Goal: Communication & Community: Answer question/provide support

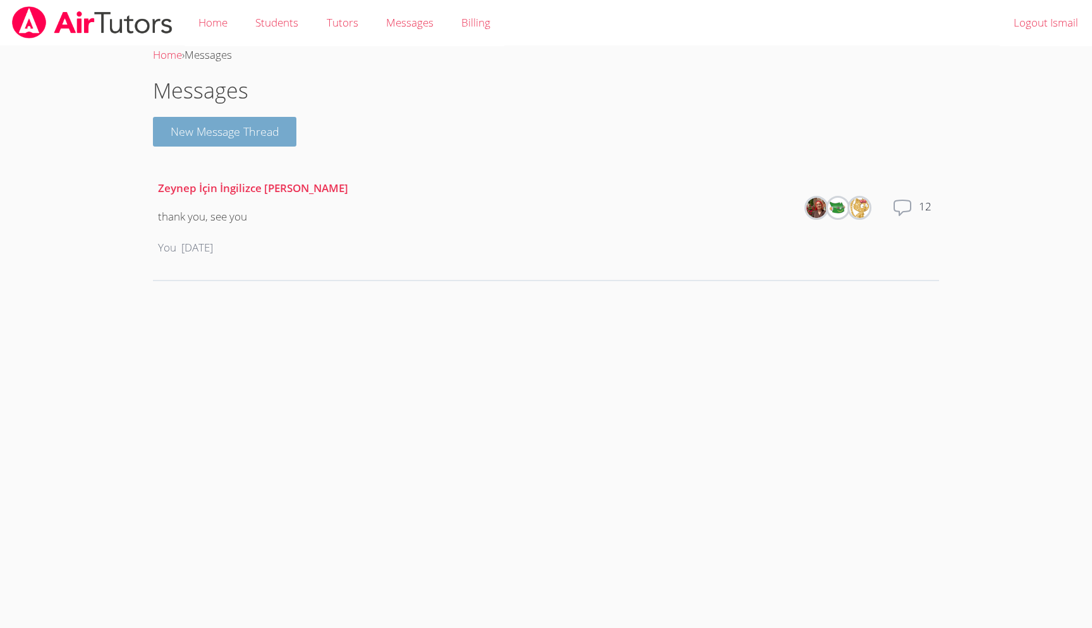
click at [225, 129] on button "New Message Thread" at bounding box center [225, 132] width 144 height 30
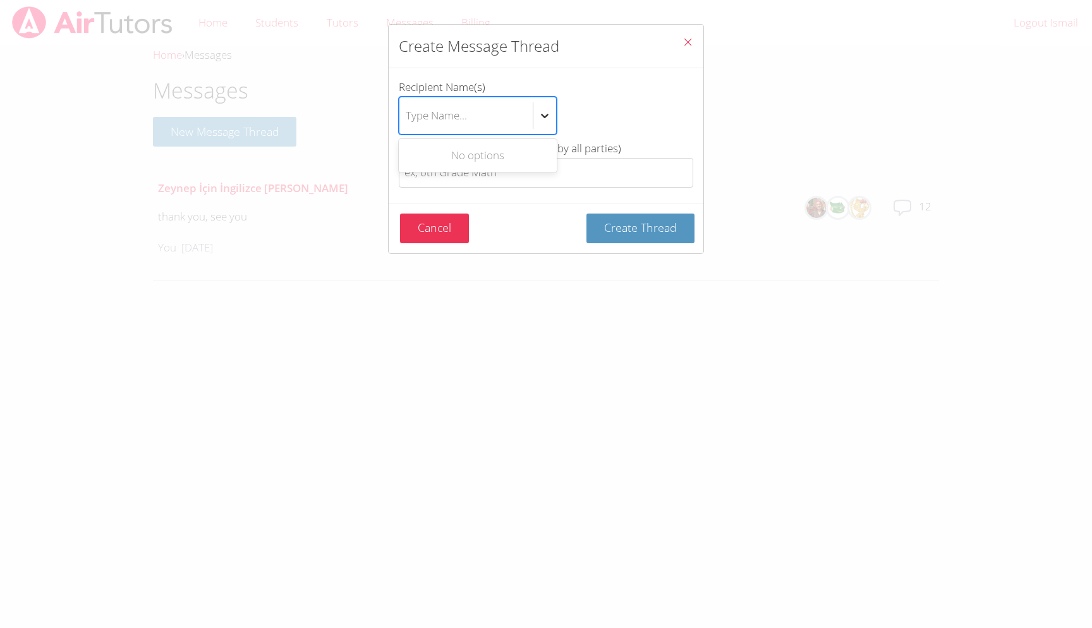
click at [542, 114] on icon "btn solid blue btn-info" at bounding box center [545, 116] width 8 height 4
click at [407, 114] on input "Recipient Name(s) Use Up and Down to choose options, press Enter to select the …" at bounding box center [406, 115] width 1 height 29
click at [542, 114] on icon "btn solid blue btn-info" at bounding box center [545, 116] width 8 height 4
click at [407, 114] on input "Recipient Name(s) Use Up and Down to choose options, press Enter to select the …" at bounding box center [406, 115] width 1 height 29
click at [515, 347] on div "Create Message Thread Recipient Name(s) Select is focused ,type to refine list,…" at bounding box center [546, 314] width 1092 height 628
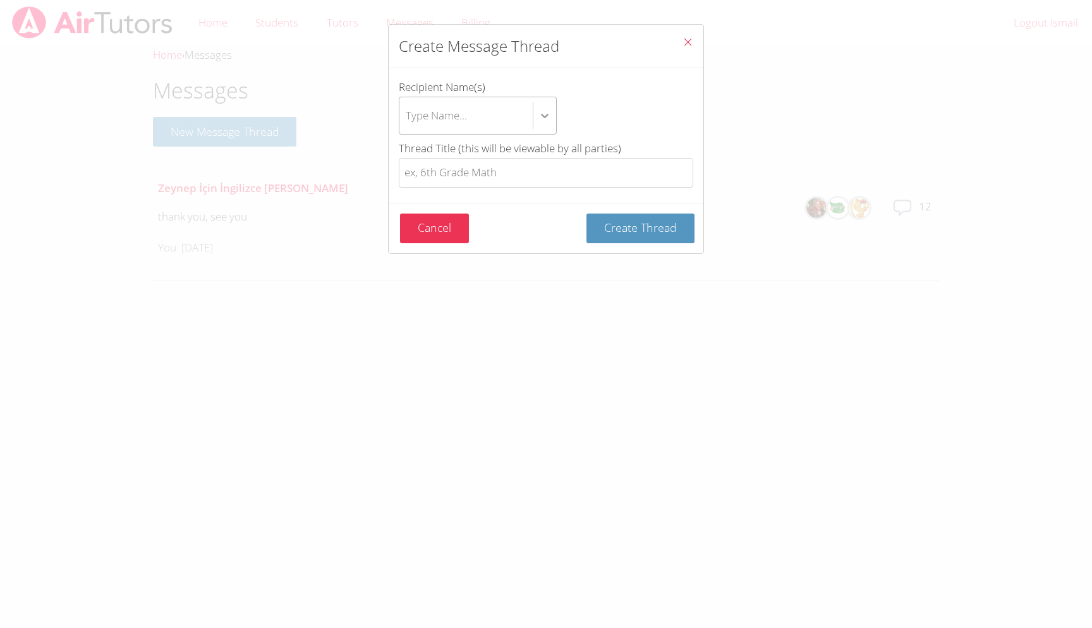
click at [543, 114] on icon "btn solid blue btn-info" at bounding box center [544, 115] width 13 height 13
click at [407, 114] on input "Recipient Name(s) Type Name..." at bounding box center [406, 115] width 1 height 29
click at [423, 225] on button "Cancel" at bounding box center [434, 229] width 69 height 30
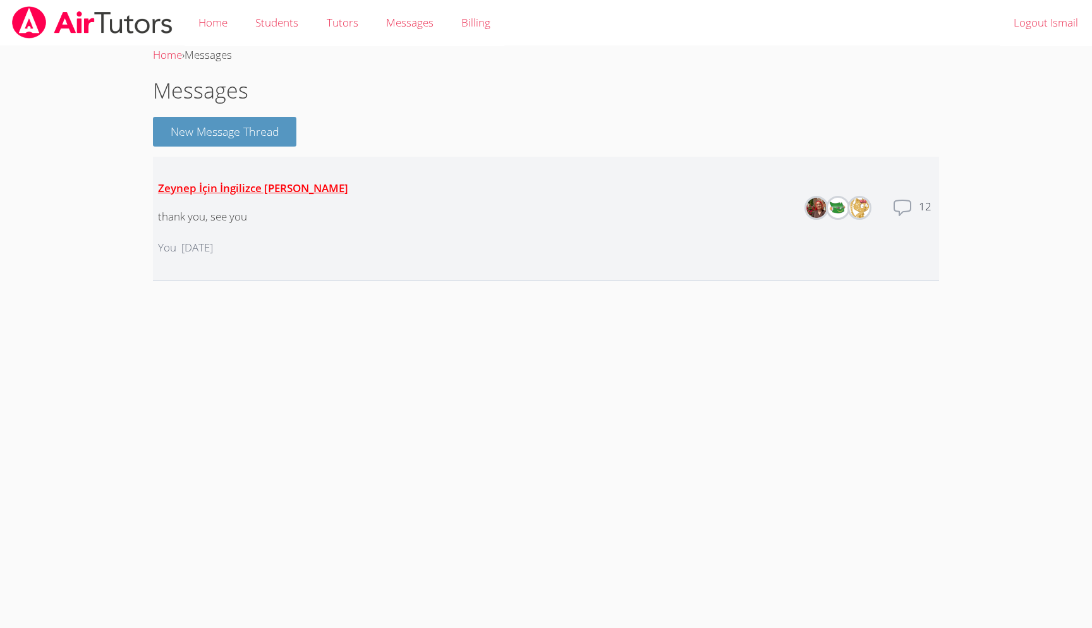
click at [220, 184] on link "Zeynep İçin İngilizce [PERSON_NAME]" at bounding box center [253, 188] width 190 height 15
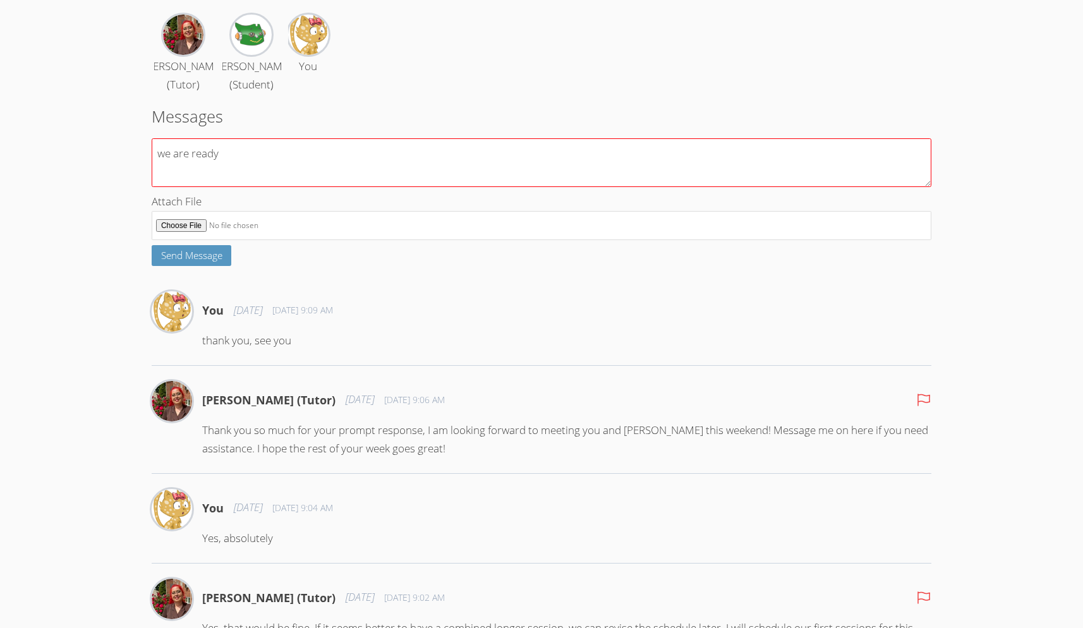
scroll to position [9, 0]
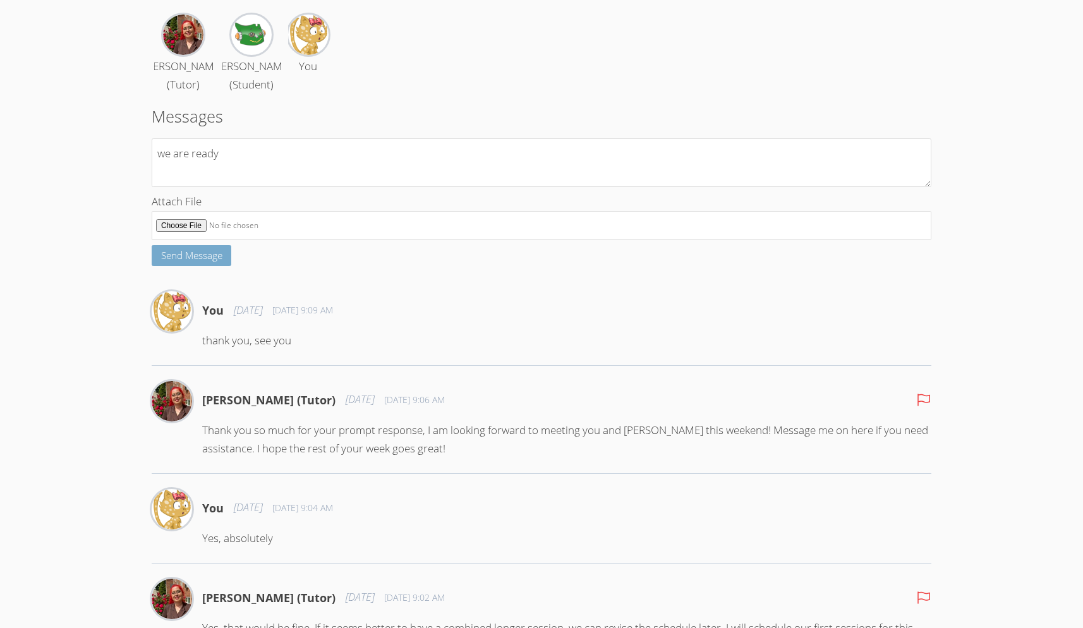
type textarea "we are ready"
click at [199, 262] on span "Send Message" at bounding box center [191, 255] width 61 height 13
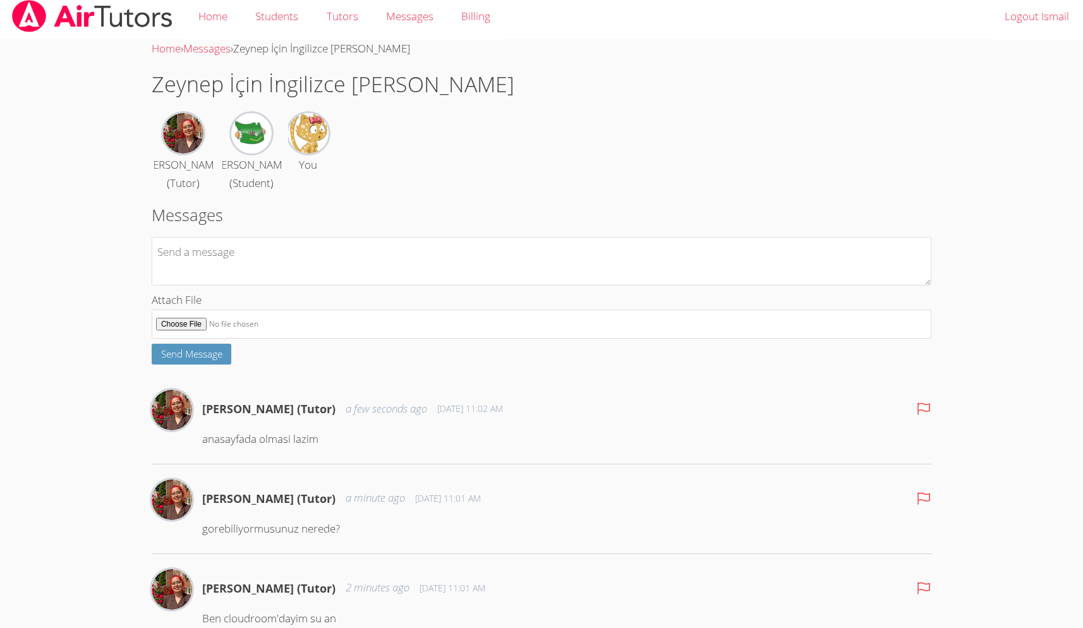
scroll to position [0, 0]
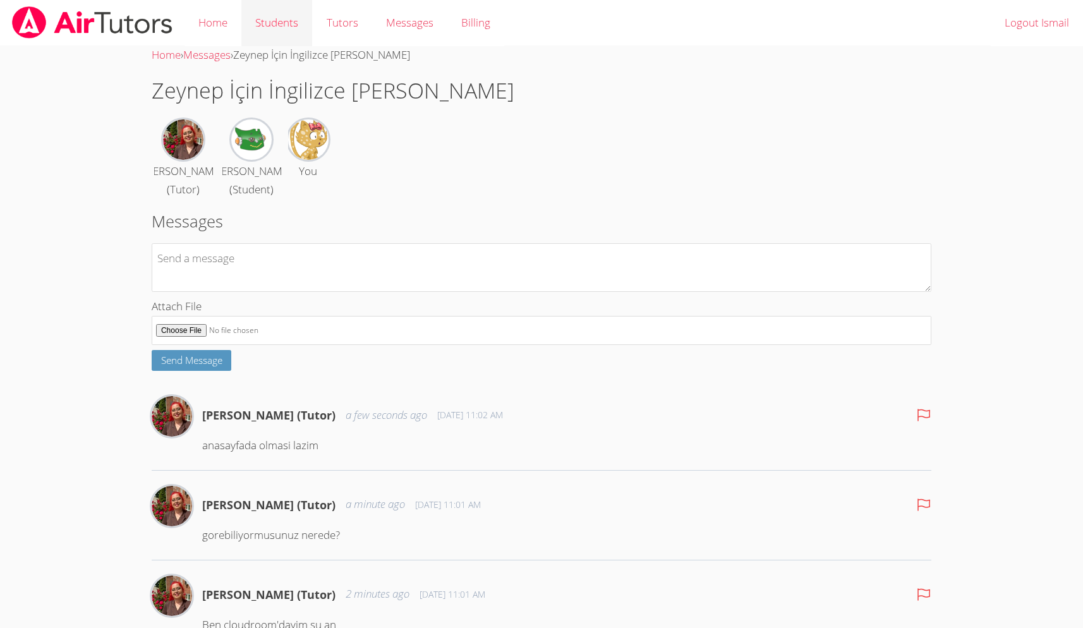
click at [279, 16] on link "Students" at bounding box center [276, 23] width 71 height 46
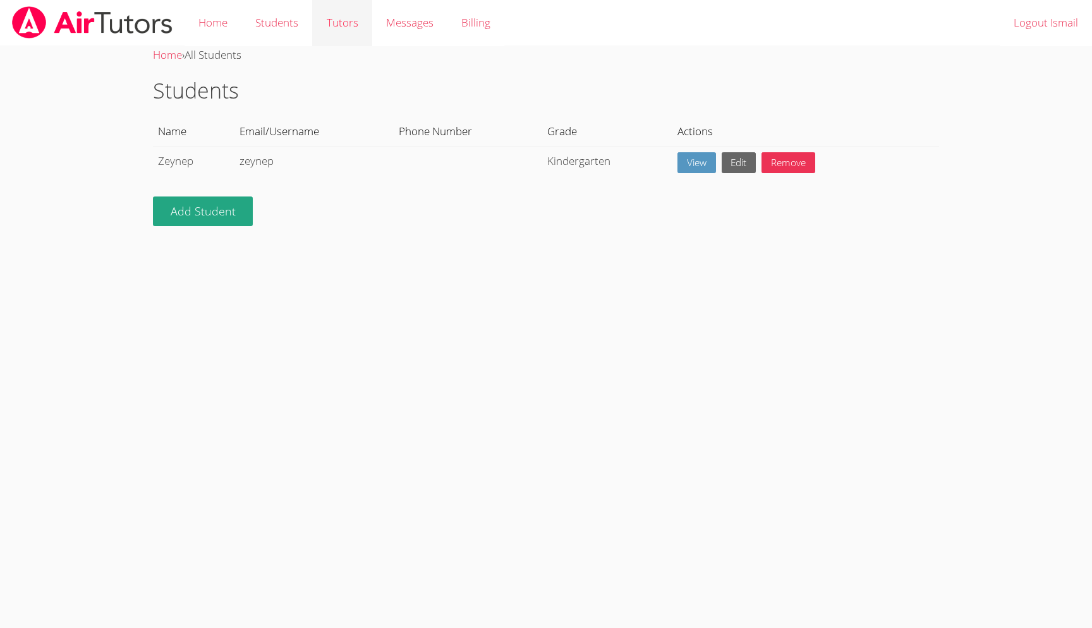
click at [342, 27] on link "Tutors" at bounding box center [341, 23] width 59 height 46
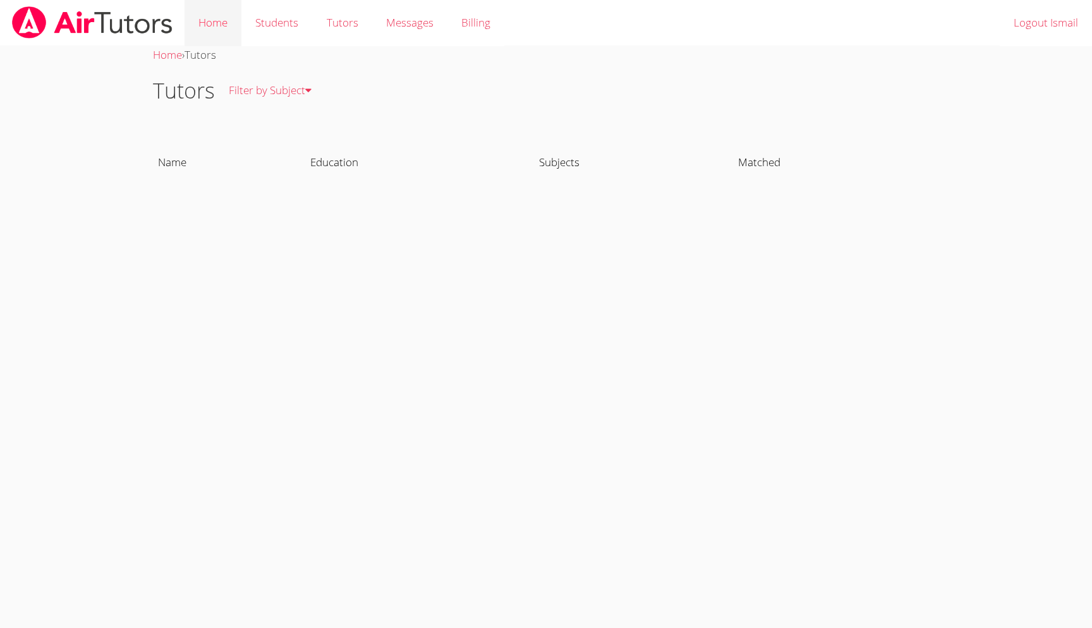
click at [212, 25] on link "Home" at bounding box center [213, 23] width 57 height 46
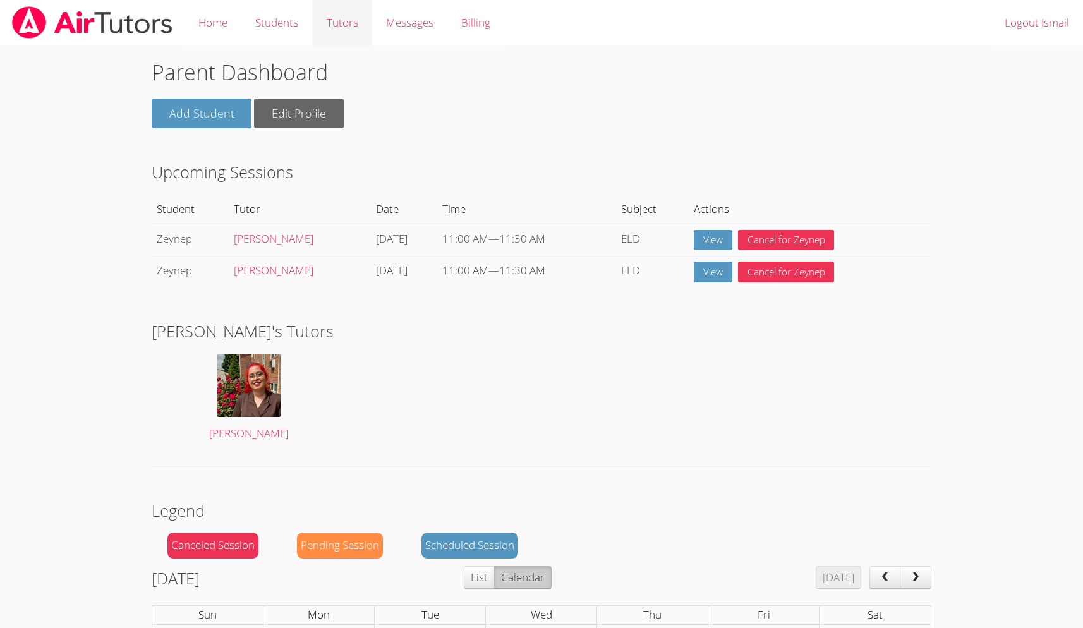
click at [349, 18] on link "Tutors" at bounding box center [341, 23] width 59 height 46
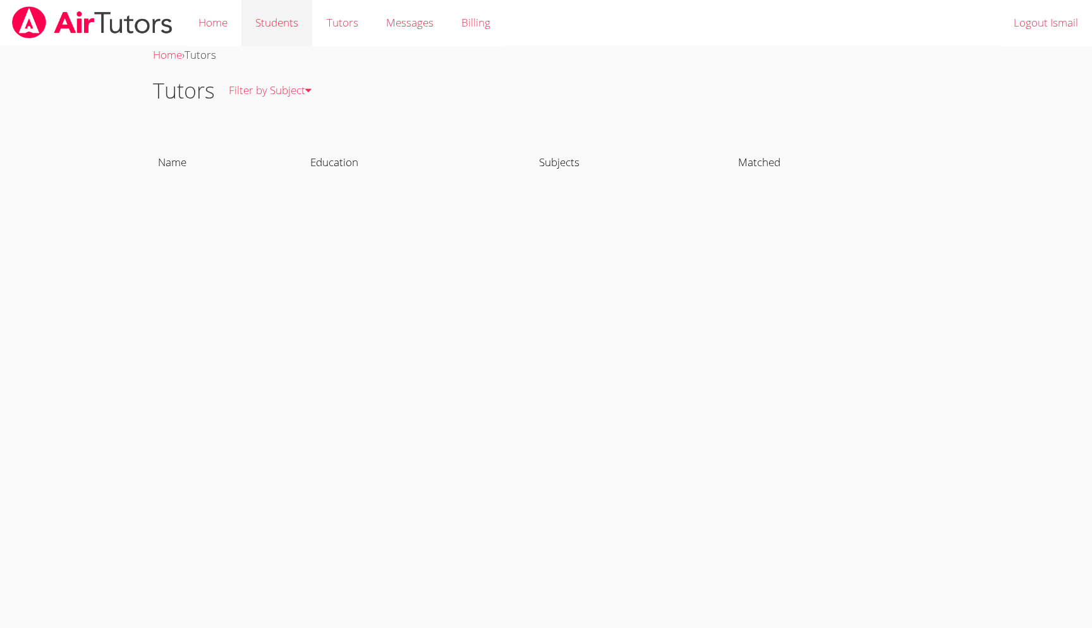
click at [282, 20] on link "Students" at bounding box center [276, 23] width 71 height 46
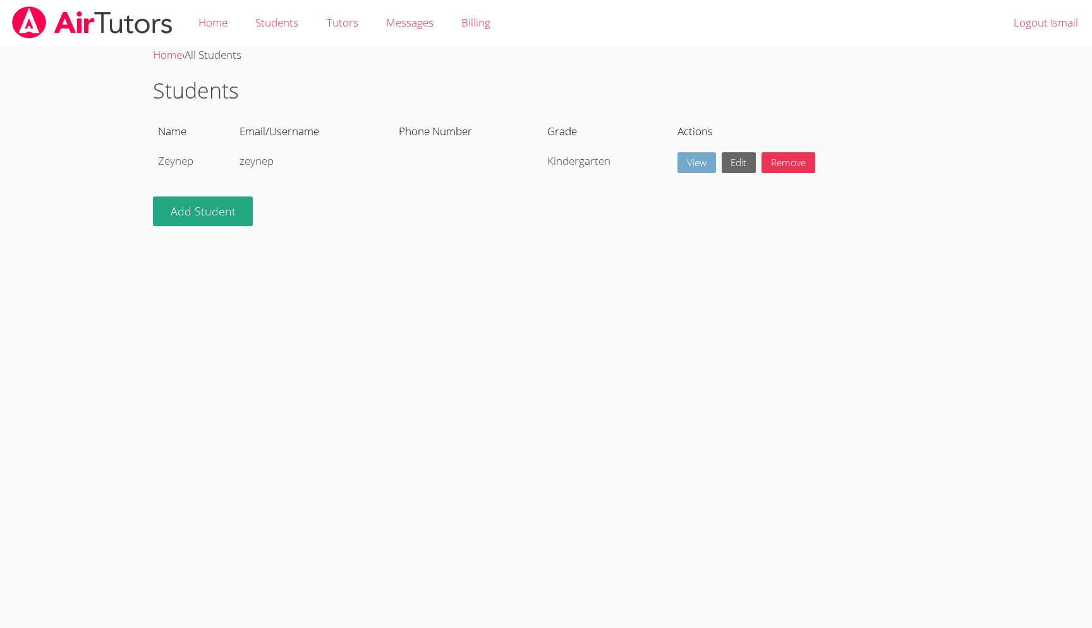
click at [684, 160] on link "View" at bounding box center [696, 162] width 39 height 21
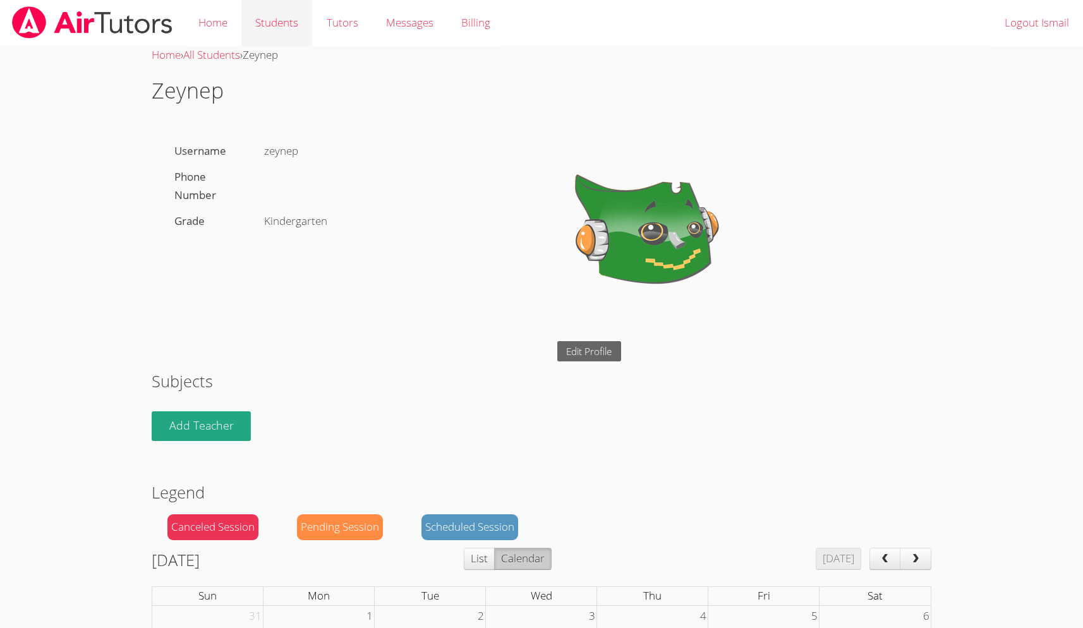
click at [291, 24] on link "Students" at bounding box center [276, 23] width 71 height 46
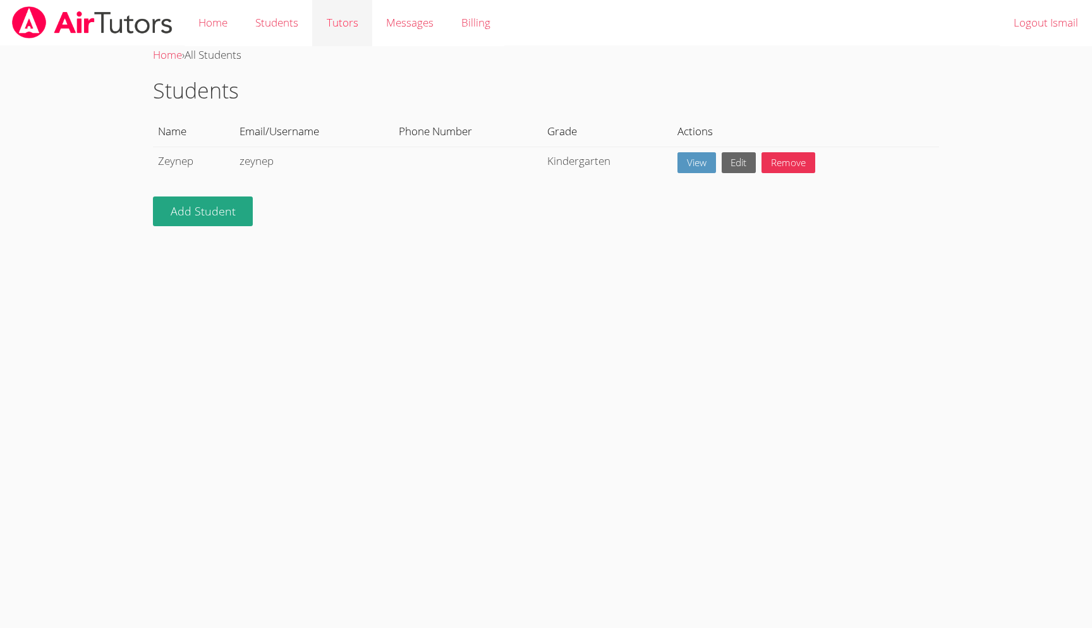
click at [347, 23] on link "Tutors" at bounding box center [341, 23] width 59 height 46
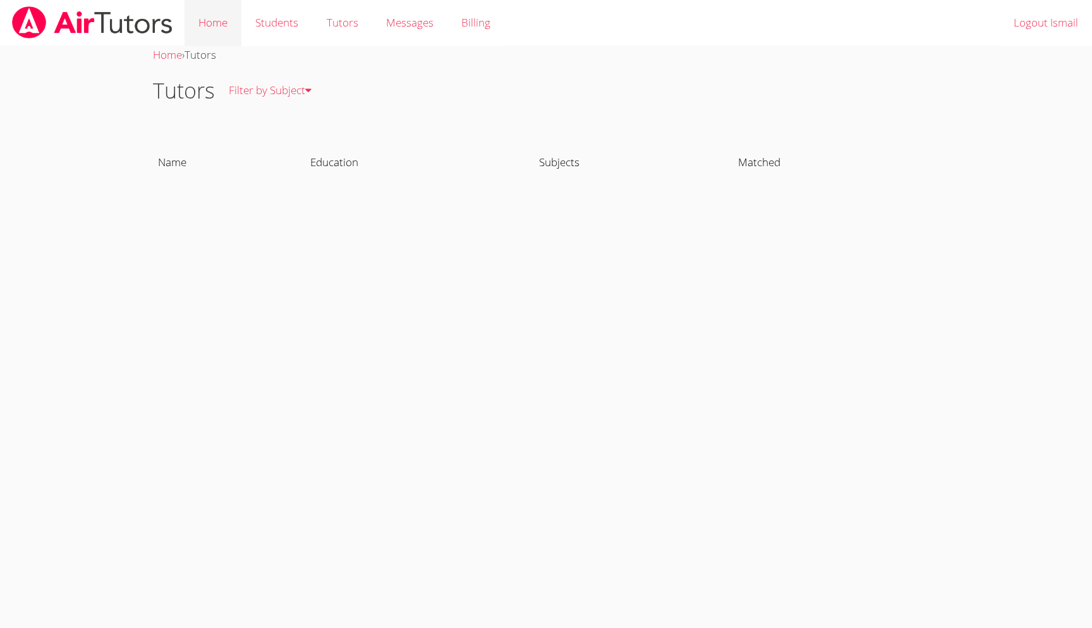
click at [214, 25] on link "Home" at bounding box center [213, 23] width 57 height 46
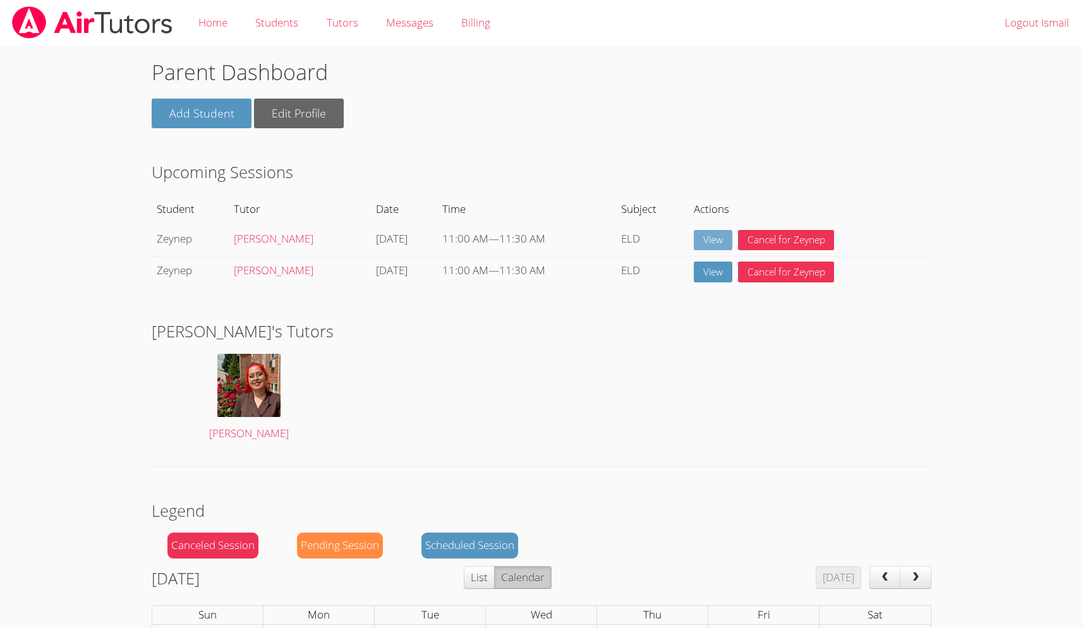
click at [717, 234] on link "View" at bounding box center [713, 240] width 39 height 21
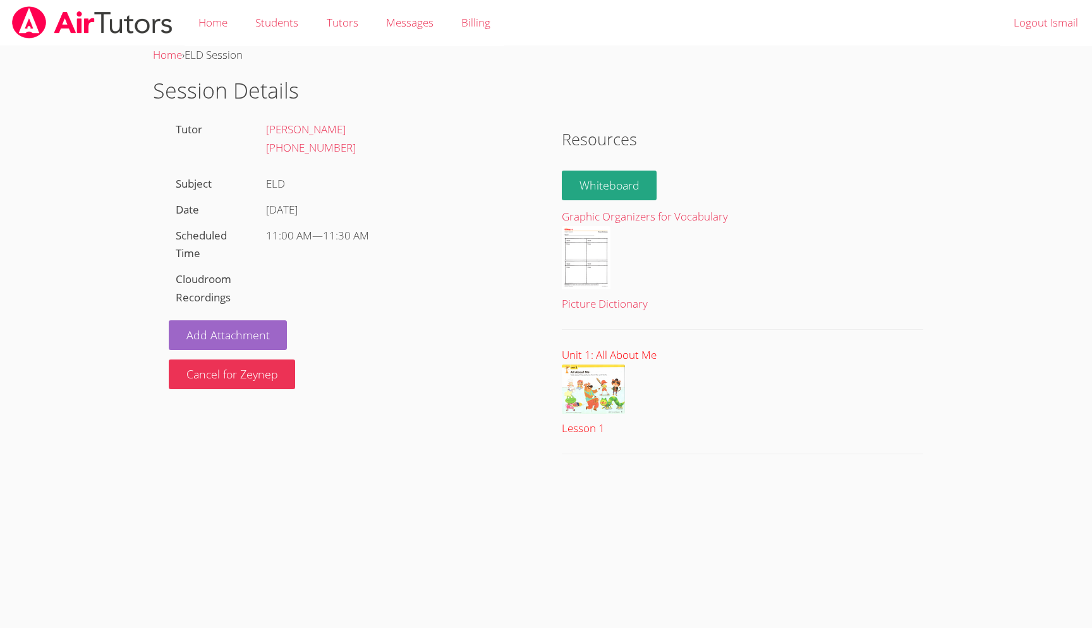
click at [583, 382] on img at bounding box center [593, 389] width 63 height 49
click at [877, 356] on div "Unit 1: All About Me" at bounding box center [742, 355] width 361 height 18
click at [614, 179] on link "Whiteboard" at bounding box center [609, 186] width 95 height 30
click at [212, 23] on link "Home" at bounding box center [213, 23] width 57 height 46
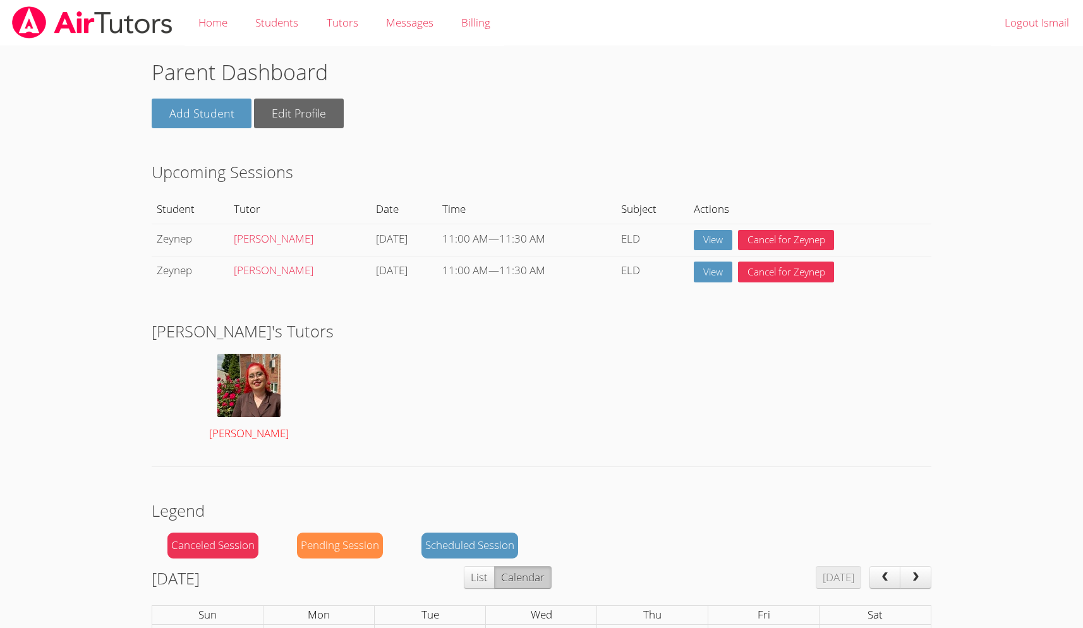
click at [229, 371] on img at bounding box center [248, 385] width 63 height 63
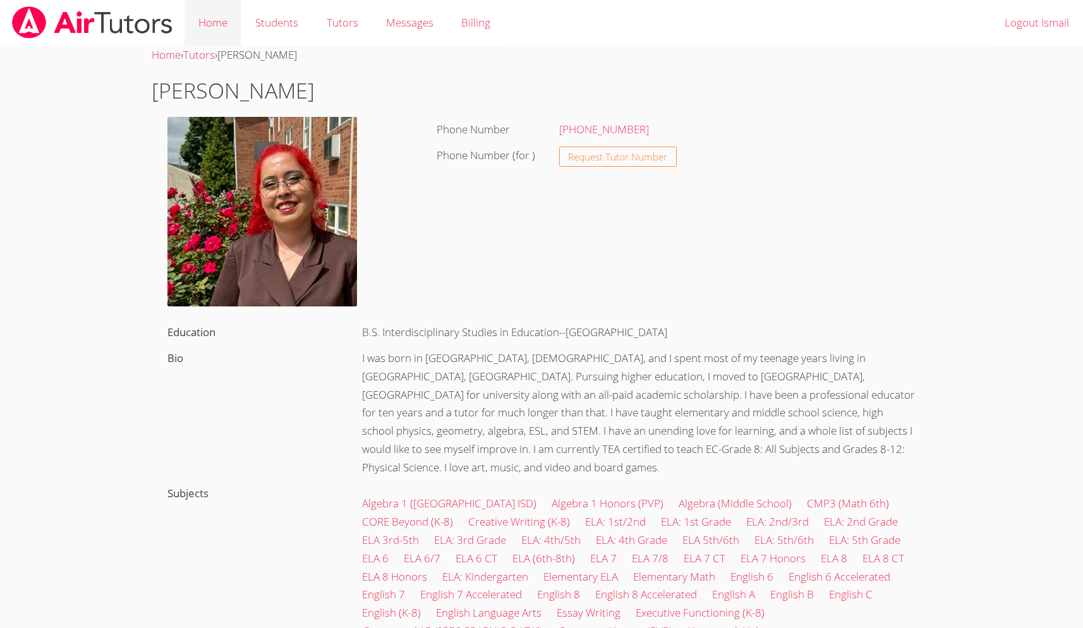
click at [221, 20] on link "Home" at bounding box center [213, 23] width 57 height 46
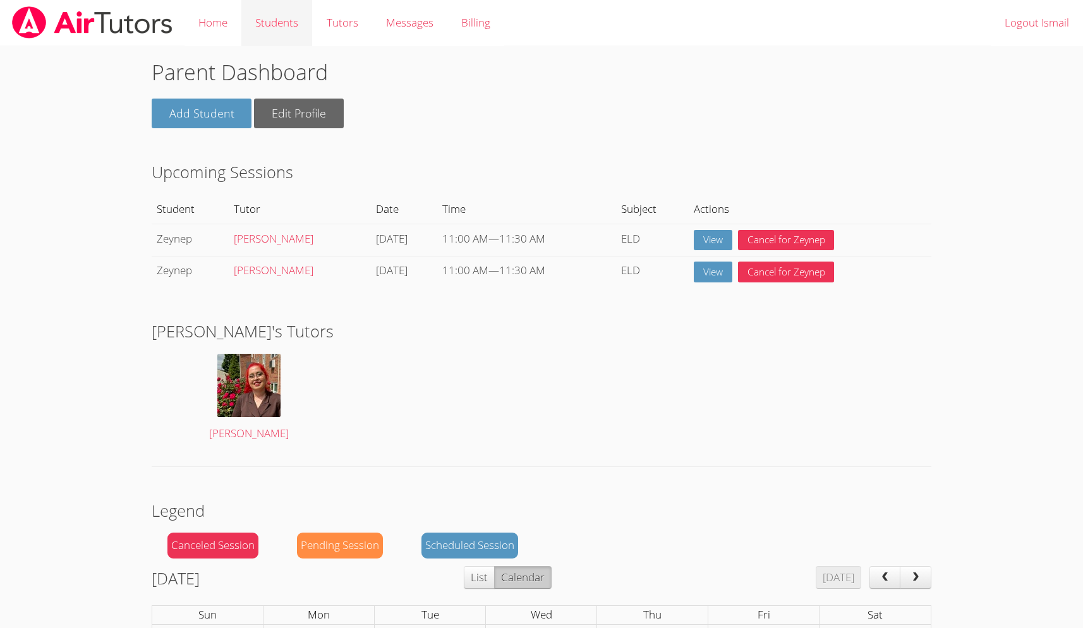
click at [269, 24] on link "Students" at bounding box center [276, 23] width 71 height 46
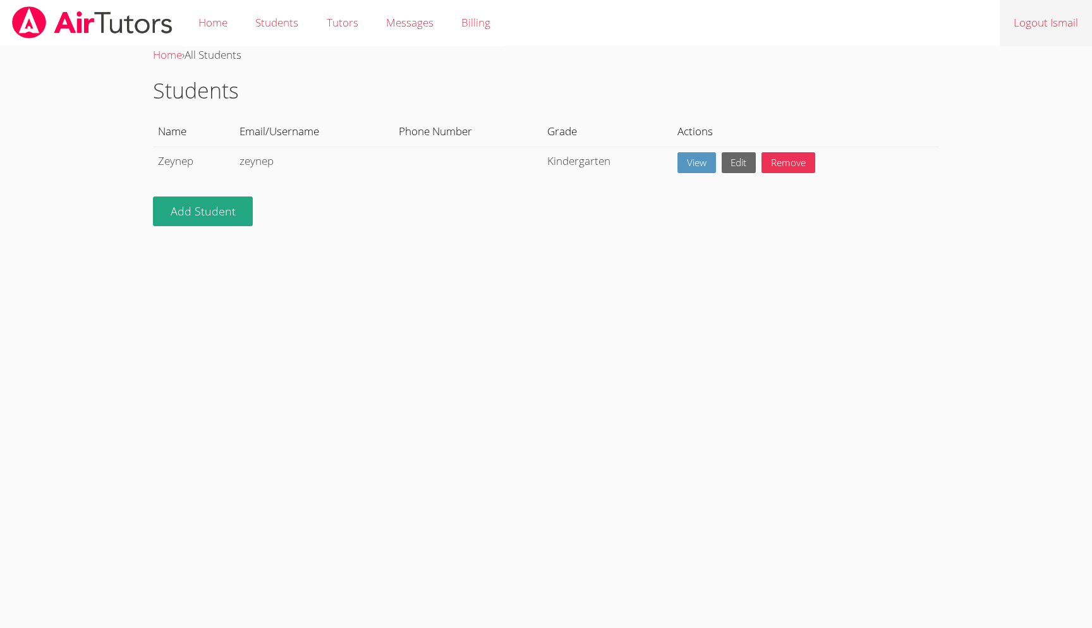
click at [1057, 26] on link "Logout Ismail" at bounding box center [1046, 23] width 92 height 46
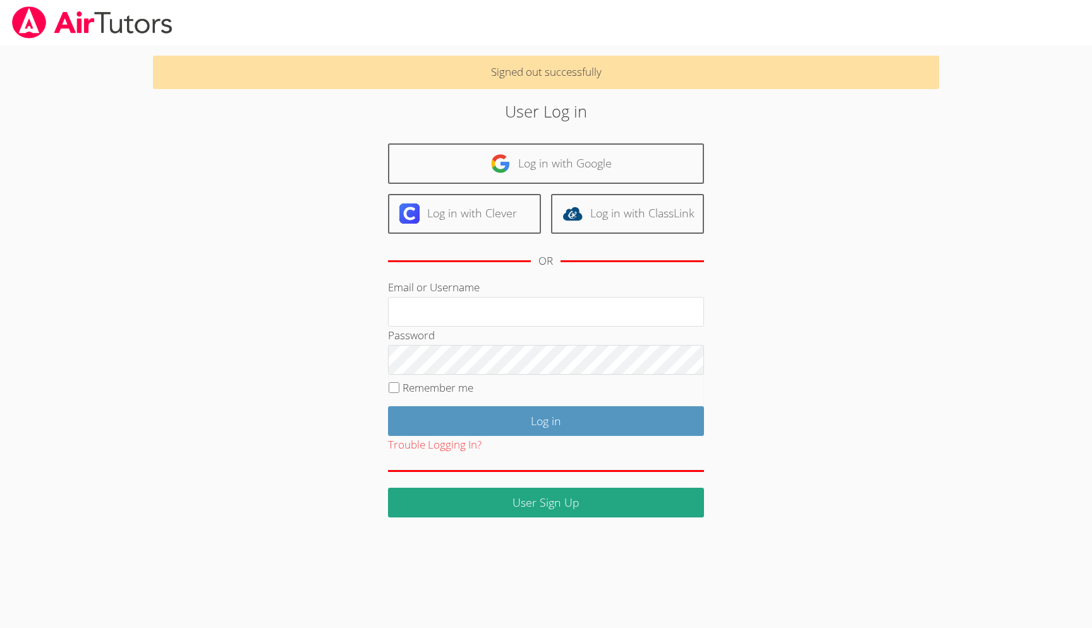
click at [900, 161] on div "Signed out successfully User Log in Log in with Google Log in with Clever Log i…" at bounding box center [545, 281] width 819 height 472
click at [432, 306] on input "Email or Username" at bounding box center [546, 312] width 316 height 30
